Goal: Task Accomplishment & Management: Manage account settings

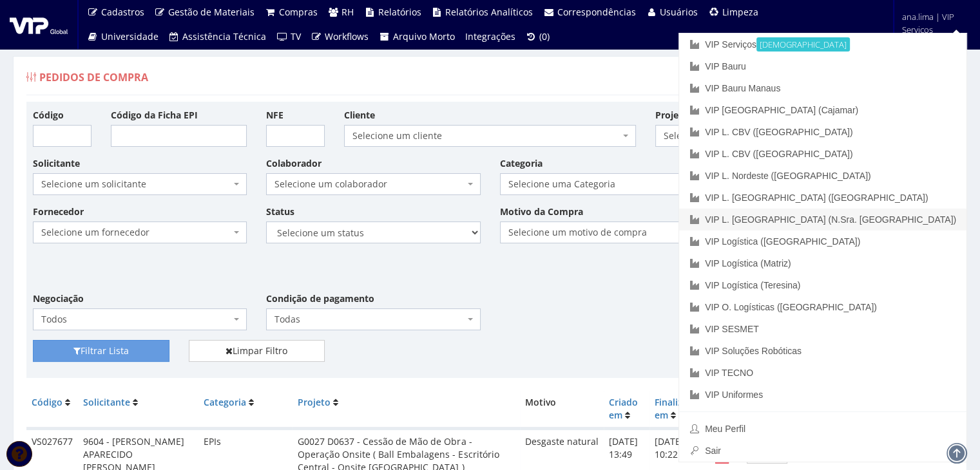
click at [947, 215] on link "VIP L. [GEOGRAPHIC_DATA] (N.Sra. [GEOGRAPHIC_DATA])" at bounding box center [822, 220] width 287 height 22
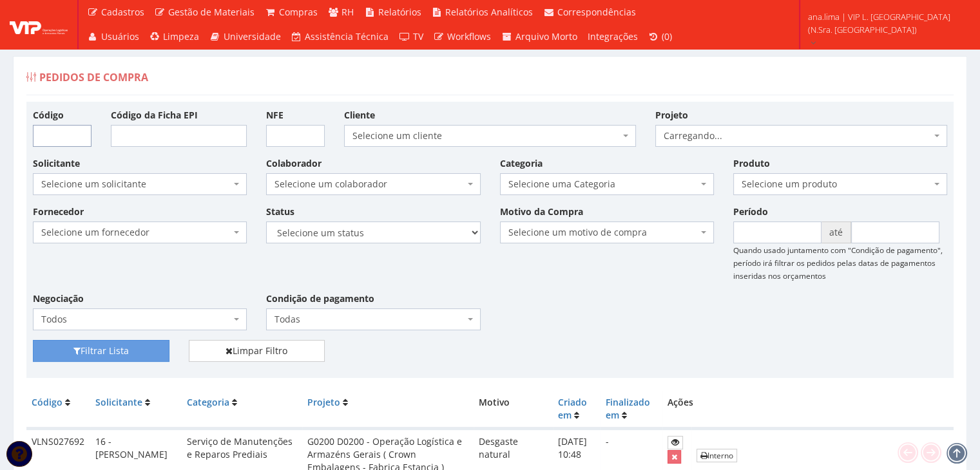
click at [52, 140] on input "Código" at bounding box center [62, 136] width 59 height 22
drag, startPoint x: 73, startPoint y: 131, endPoint x: 19, endPoint y: 135, distance: 54.2
paste input "NS027692"
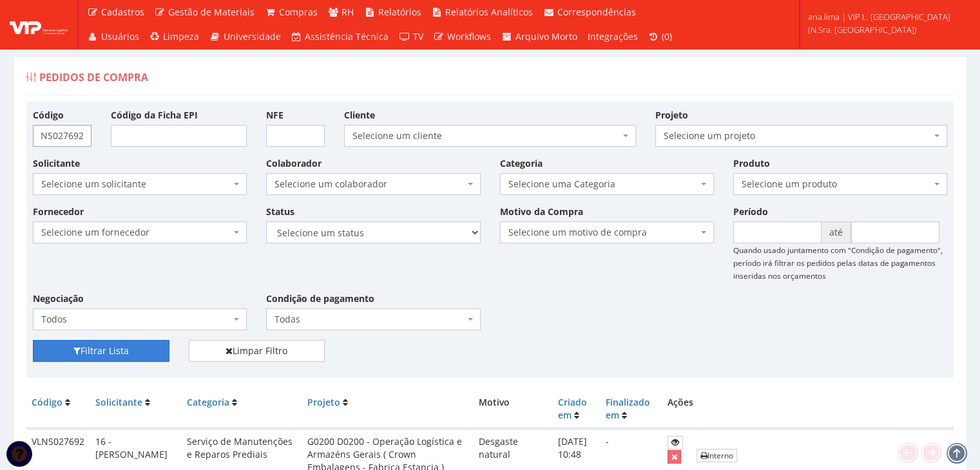
type input "VLNS027692"
drag, startPoint x: 131, startPoint y: 351, endPoint x: 580, endPoint y: 359, distance: 449.2
click at [131, 351] on button "Filtrar Lista" at bounding box center [101, 351] width 137 height 22
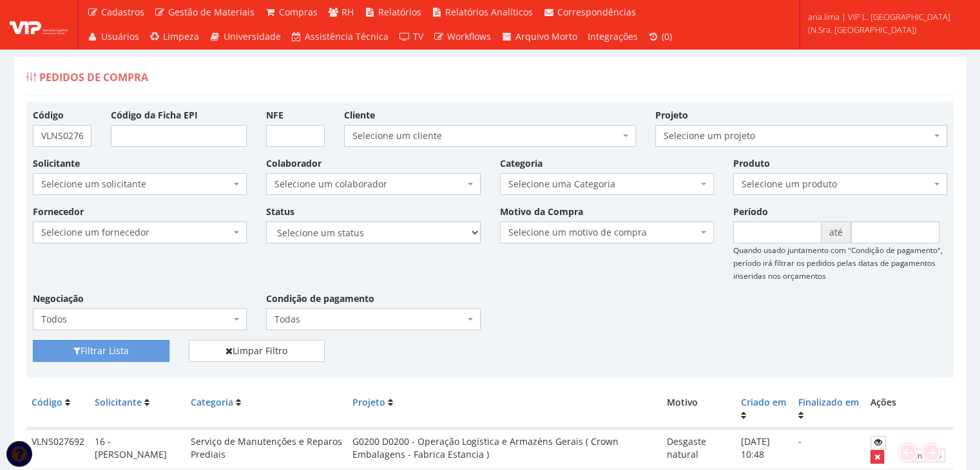
click at [876, 458] on icon "submit" at bounding box center [877, 457] width 6 height 9
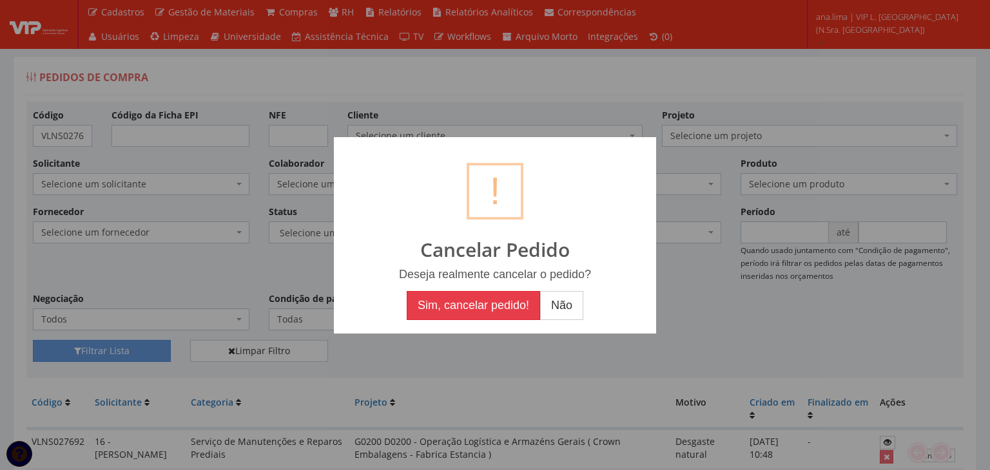
click at [465, 307] on button "Sim, cancelar pedido!" at bounding box center [473, 306] width 133 height 30
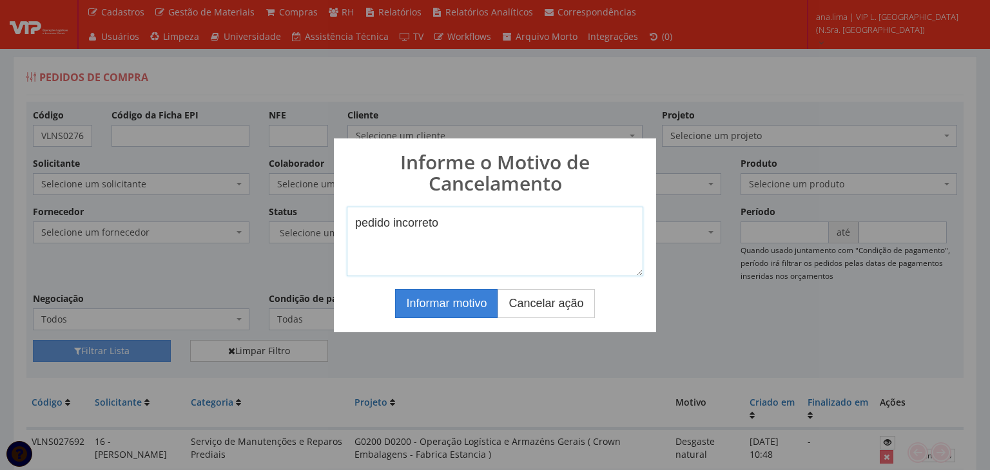
type textarea "pedido incorreto"
click at [465, 301] on button "Informar motivo" at bounding box center [446, 304] width 102 height 30
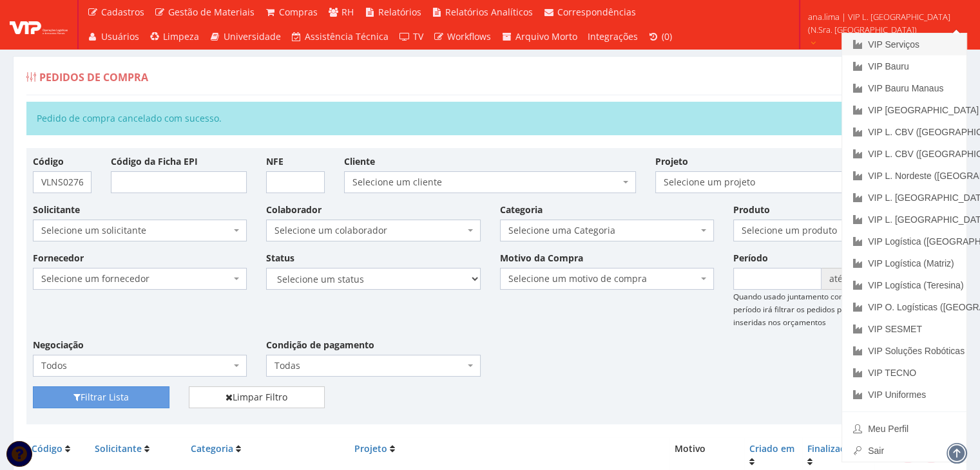
click at [888, 41] on link "VIP Serviços" at bounding box center [904, 45] width 124 height 22
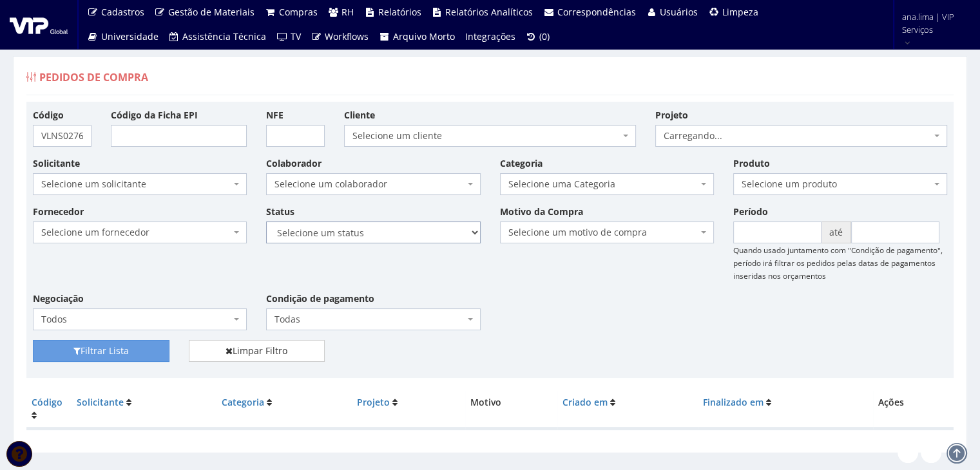
click at [430, 234] on select "Selecione um status Cancelado Aguardando Aprovação Diretoria Pedido Aprovado Ag…" at bounding box center [373, 233] width 214 height 22
select select "1"
click at [266, 222] on select "Selecione um status Cancelado Aguardando Aprovação Diretoria Pedido Aprovado Ag…" at bounding box center [373, 233] width 214 height 22
click at [130, 346] on button "Filtrar Lista" at bounding box center [101, 351] width 137 height 22
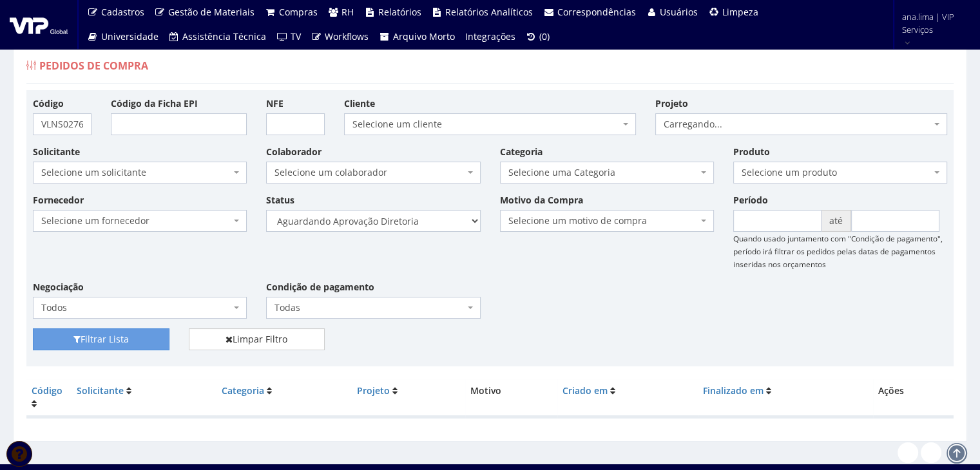
scroll to position [26, 0]
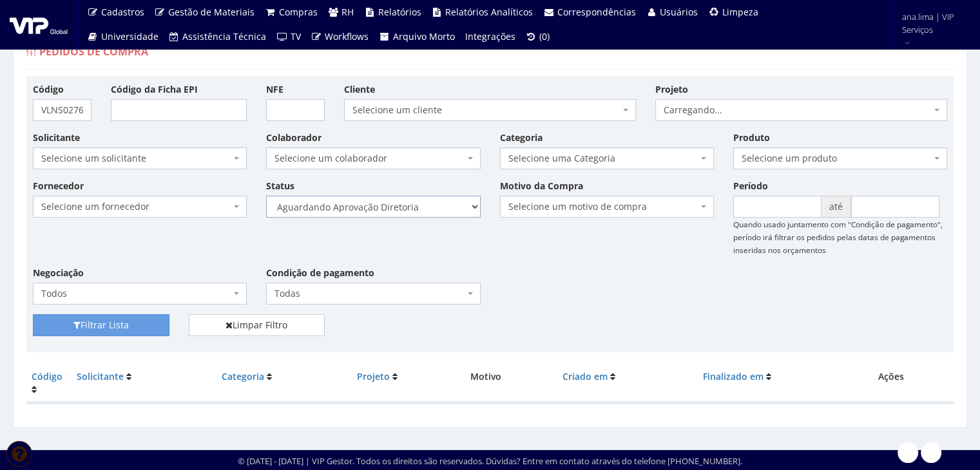
click at [423, 202] on select "Selecione um status Cancelado Aguardando Aprovação Diretoria Pedido Aprovado Ag…" at bounding box center [373, 207] width 214 height 22
select select "4"
click at [266, 196] on select "Selecione um status Cancelado Aguardando Aprovação Diretoria Pedido Aprovado Ag…" at bounding box center [373, 207] width 214 height 22
click at [136, 316] on button "Filtrar Lista" at bounding box center [101, 325] width 137 height 22
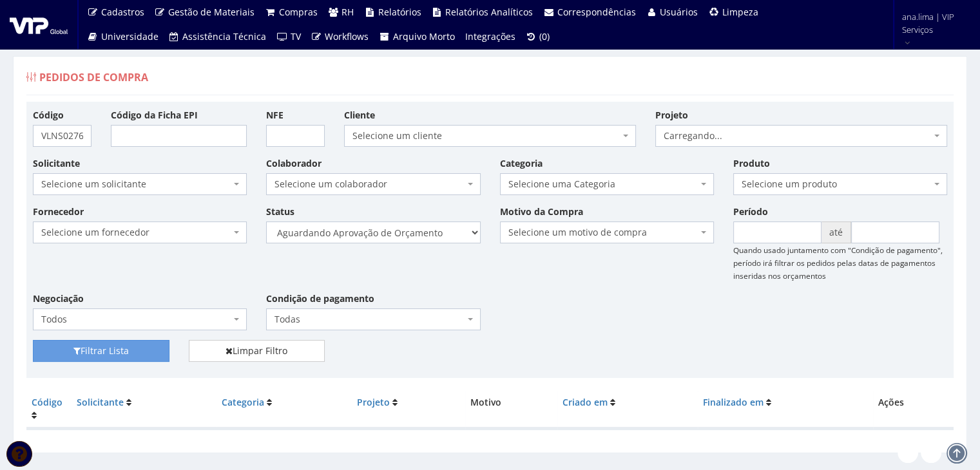
scroll to position [26, 0]
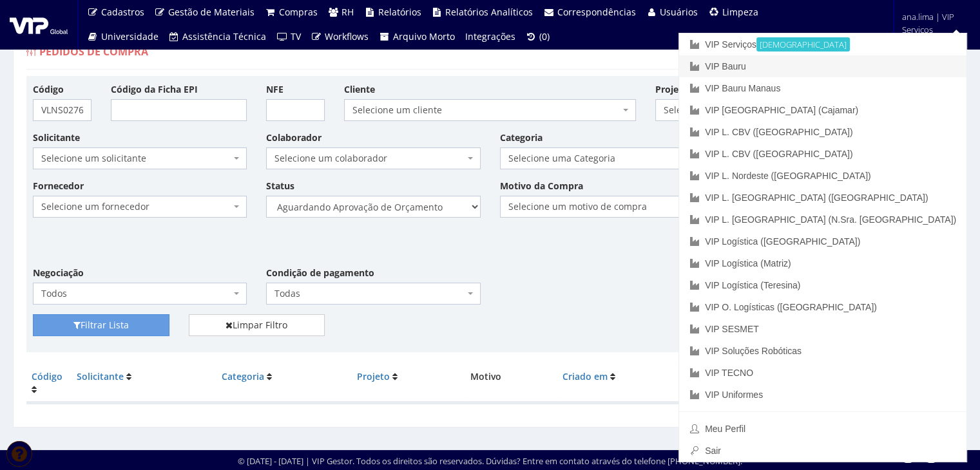
click at [904, 61] on link "VIP Bauru" at bounding box center [822, 66] width 287 height 22
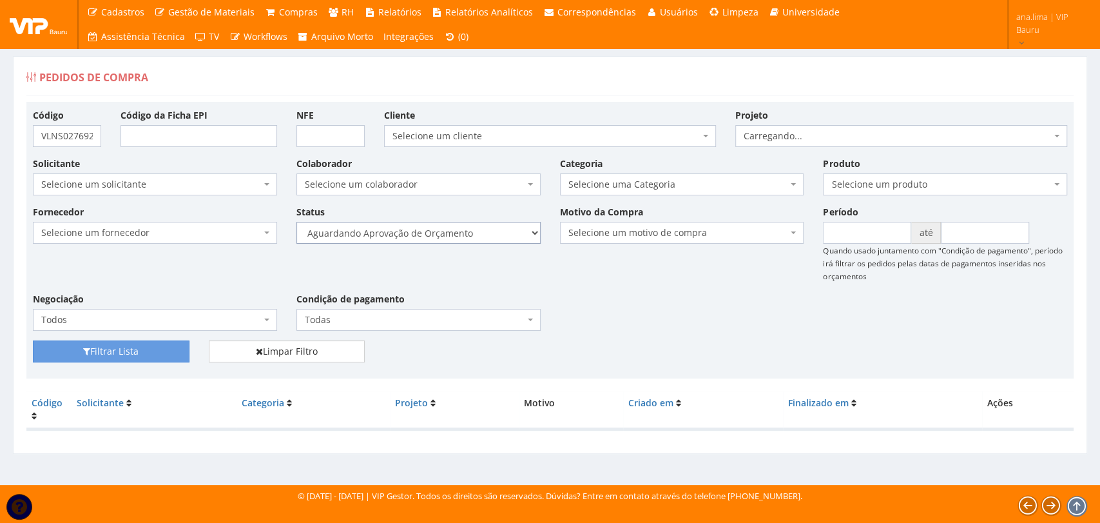
click at [501, 231] on select "Selecione um status Cancelado Aguardando Aprovação Diretoria Pedido Aprovado Ag…" at bounding box center [418, 233] width 244 height 22
select select "1"
click at [296, 222] on select "Selecione um status Cancelado Aguardando Aprovação Diretoria Pedido Aprovado Ag…" at bounding box center [418, 233] width 244 height 22
click at [169, 351] on button "Filtrar Lista" at bounding box center [111, 351] width 157 height 22
click at [494, 229] on select "Selecione um status Cancelado Aguardando Aprovação Diretoria Pedido Aprovado Ag…" at bounding box center [418, 233] width 244 height 22
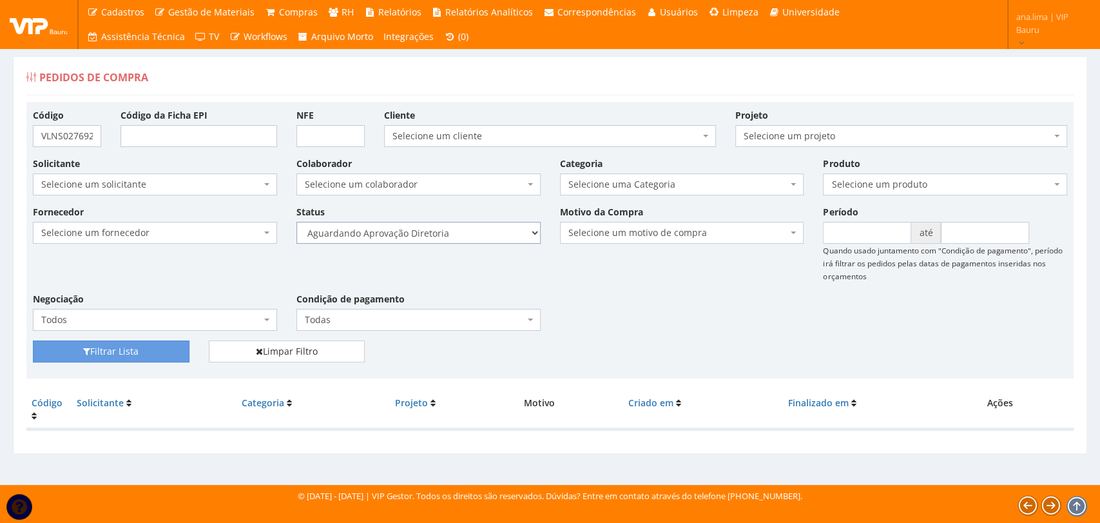
select select "4"
click at [296, 222] on select "Selecione um status Cancelado Aguardando Aprovação Diretoria Pedido Aprovado Ag…" at bounding box center [418, 233] width 244 height 22
click at [146, 340] on button "Filtrar Lista" at bounding box center [111, 351] width 157 height 22
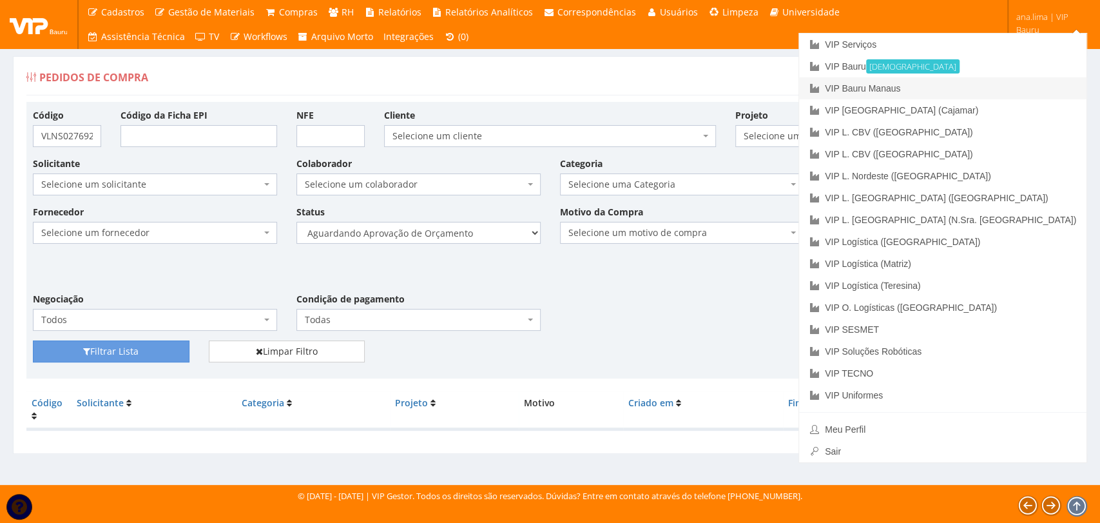
click at [1021, 88] on link "VIP Bauru Manaus" at bounding box center [942, 88] width 287 height 22
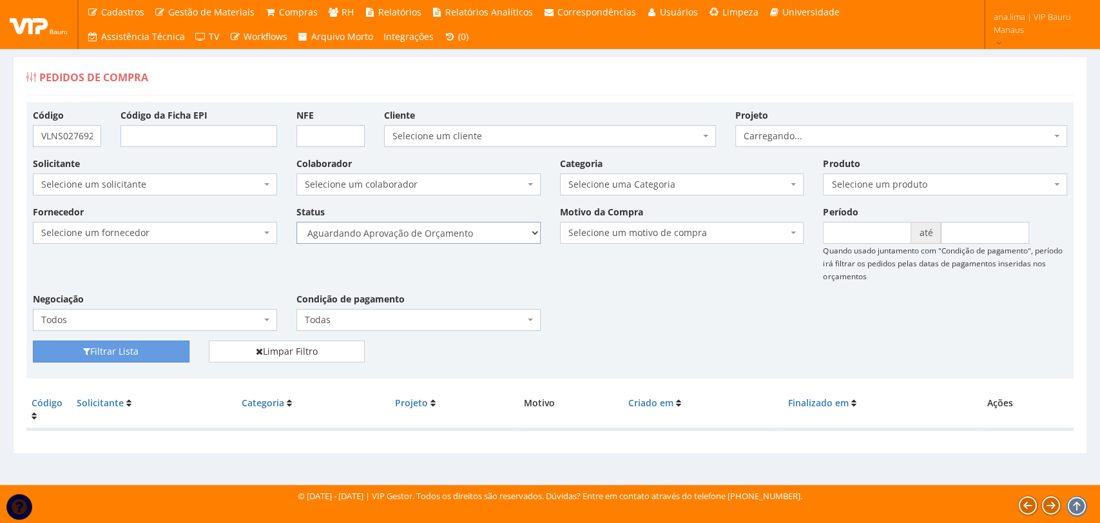
click at [464, 231] on select "Selecione um status Cancelado Aguardando Aprovação Diretoria Pedido Aprovado Ag…" at bounding box center [418, 233] width 244 height 22
select select "1"
click at [296, 222] on select "Selecione um status Cancelado Aguardando Aprovação Diretoria Pedido Aprovado Ag…" at bounding box center [418, 233] width 244 height 22
click at [173, 347] on button "Filtrar Lista" at bounding box center [111, 351] width 157 height 22
click at [486, 236] on select "Selecione um status Cancelado Aguardando Aprovação Diretoria Pedido Aprovado Ag…" at bounding box center [418, 233] width 244 height 22
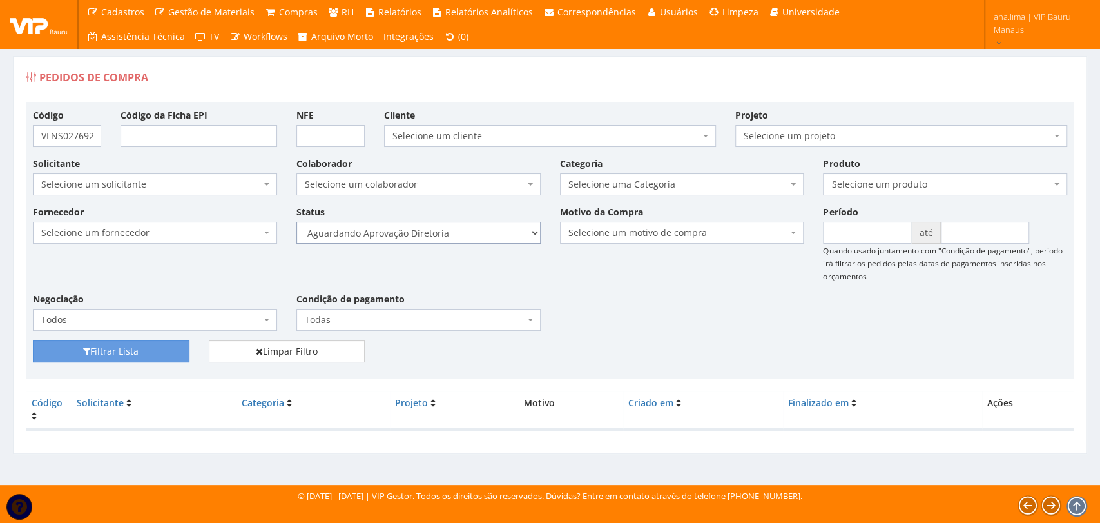
select select "4"
click at [296, 222] on select "Selecione um status Cancelado Aguardando Aprovação Diretoria Pedido Aprovado Ag…" at bounding box center [418, 233] width 244 height 22
click at [168, 349] on button "Filtrar Lista" at bounding box center [111, 351] width 157 height 22
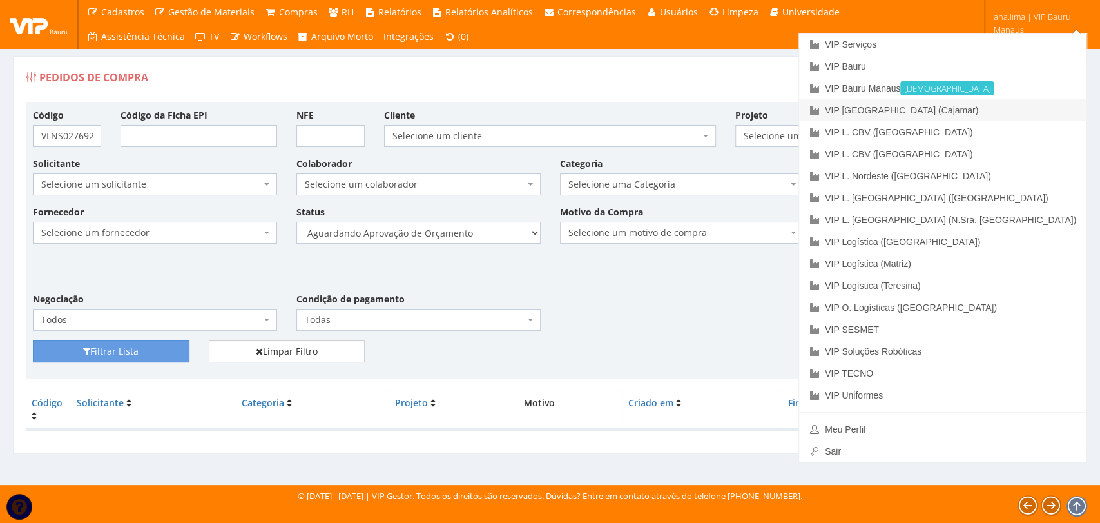
click at [1022, 115] on link "VIP [GEOGRAPHIC_DATA] (Cajamar)" at bounding box center [942, 110] width 287 height 22
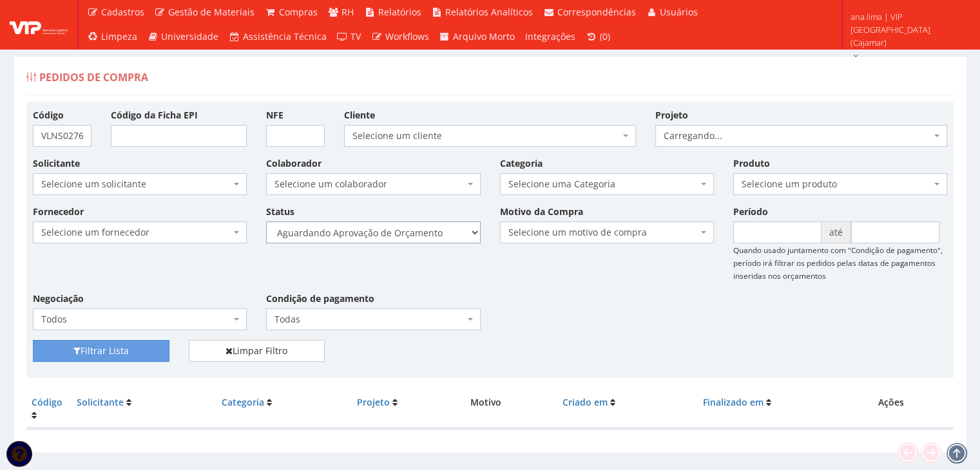
click at [436, 236] on select "Selecione um status Cancelado Aguardando Aprovação Diretoria Pedido Aprovado Ag…" at bounding box center [373, 233] width 214 height 22
select select "1"
click at [266, 222] on select "Selecione um status Cancelado Aguardando Aprovação Diretoria Pedido Aprovado Ag…" at bounding box center [373, 233] width 214 height 22
click at [129, 346] on button "Filtrar Lista" at bounding box center [101, 351] width 137 height 22
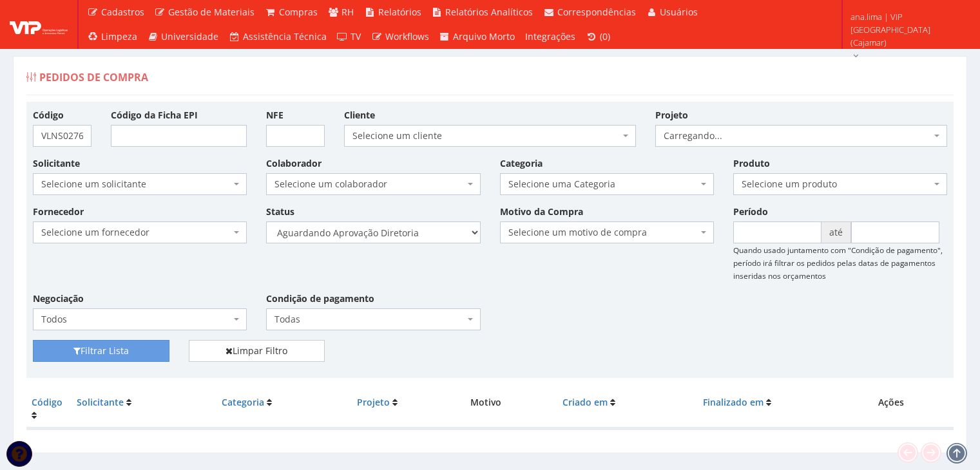
click at [437, 237] on select "Selecione um status Cancelado Aguardando Aprovação Diretoria Pedido Aprovado Ag…" at bounding box center [373, 233] width 214 height 22
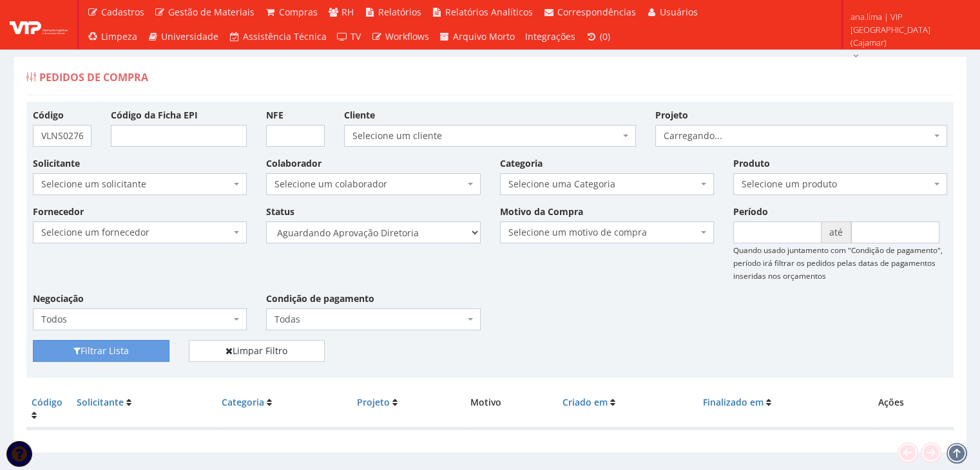
select select "4"
click at [266, 222] on select "Selecione um status Cancelado Aguardando Aprovação Diretoria Pedido Aprovado Ag…" at bounding box center [373, 233] width 214 height 22
click at [142, 350] on button "Filtrar Lista" at bounding box center [101, 351] width 137 height 22
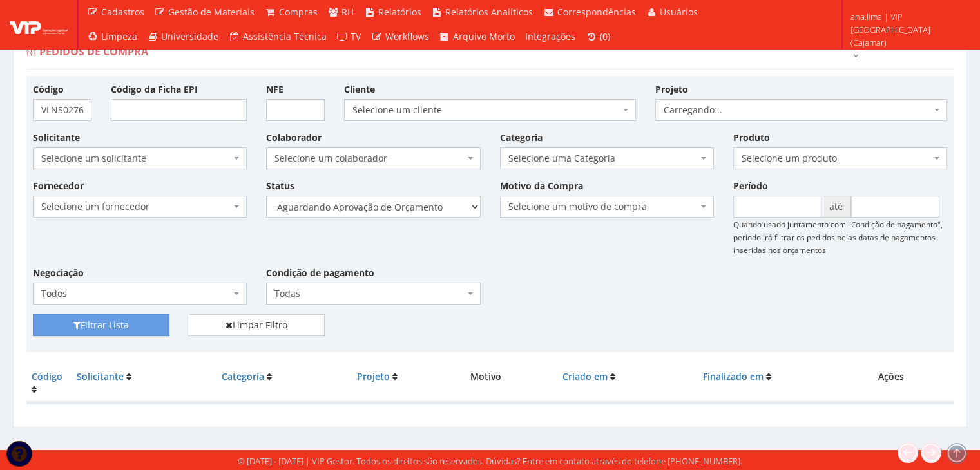
scroll to position [26, 0]
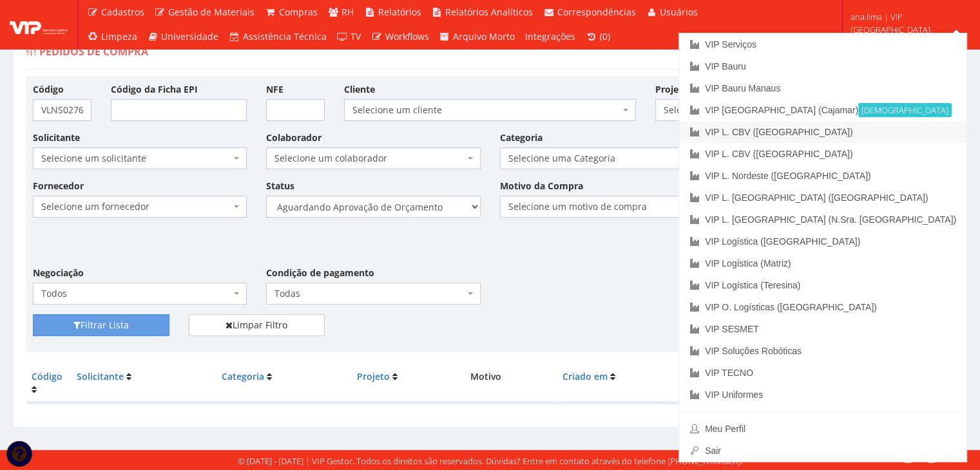
click at [903, 132] on link "VIP L. CBV ([GEOGRAPHIC_DATA])" at bounding box center [822, 132] width 287 height 22
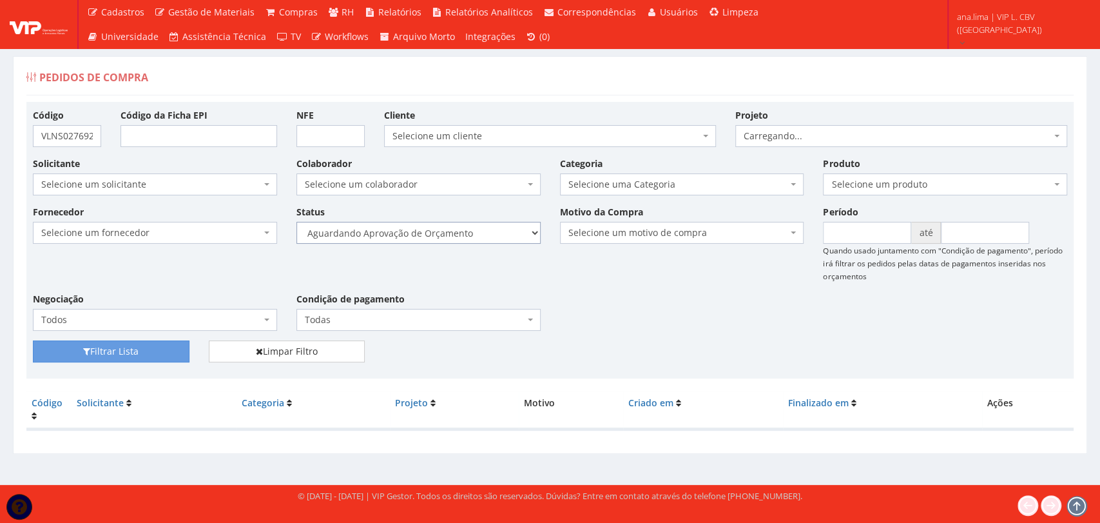
click at [490, 228] on select "Selecione um status Cancelado Aguardando Aprovação Diretoria Pedido Aprovado Ag…" at bounding box center [418, 233] width 244 height 22
select select "1"
click at [296, 222] on select "Selecione um status Cancelado Aguardando Aprovação Diretoria Pedido Aprovado Ag…" at bounding box center [418, 233] width 244 height 22
click at [178, 347] on button "Filtrar Lista" at bounding box center [111, 351] width 157 height 22
click at [499, 228] on select "Selecione um status Cancelado Aguardando Aprovação Diretoria Pedido Aprovado Ag…" at bounding box center [418, 233] width 244 height 22
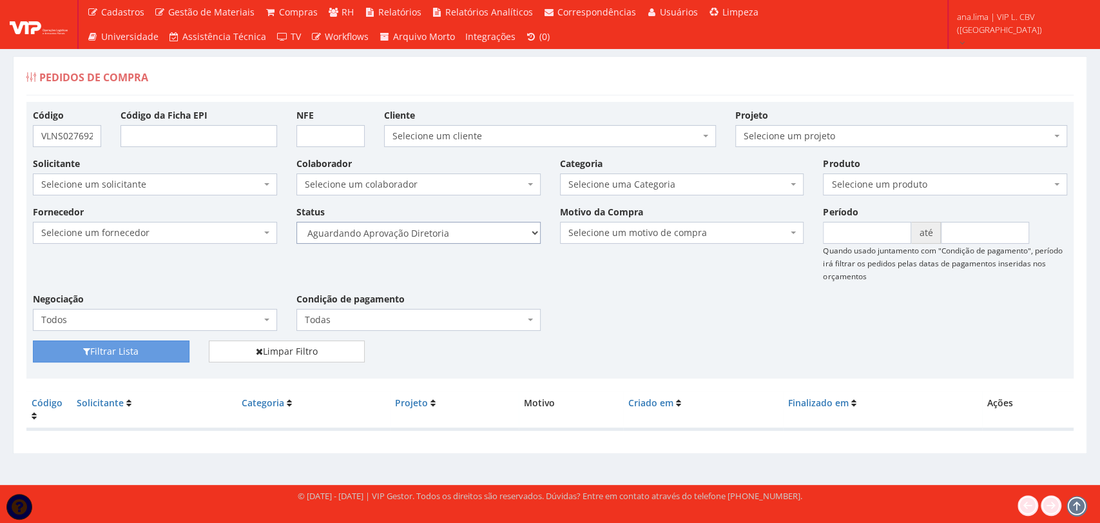
select select "4"
click at [296, 222] on select "Selecione um status Cancelado Aguardando Aprovação Diretoria Pedido Aprovado Ag…" at bounding box center [418, 233] width 244 height 22
drag, startPoint x: 153, startPoint y: 354, endPoint x: 383, endPoint y: 313, distance: 233.1
click at [153, 353] on button "Filtrar Lista" at bounding box center [111, 351] width 157 height 22
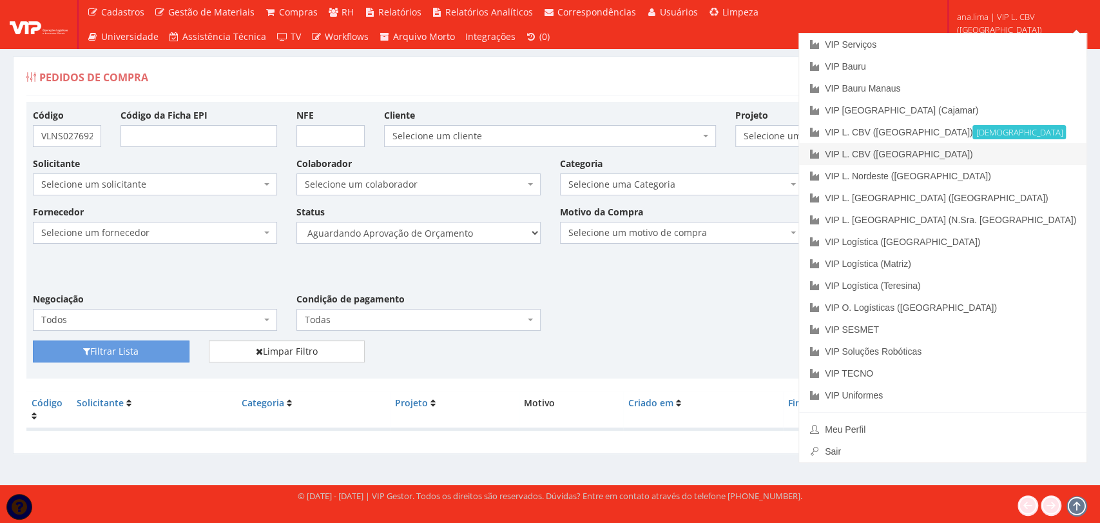
click at [1019, 145] on link "VIP L. CBV ([GEOGRAPHIC_DATA])" at bounding box center [942, 154] width 287 height 22
